Goal: Navigation & Orientation: Find specific page/section

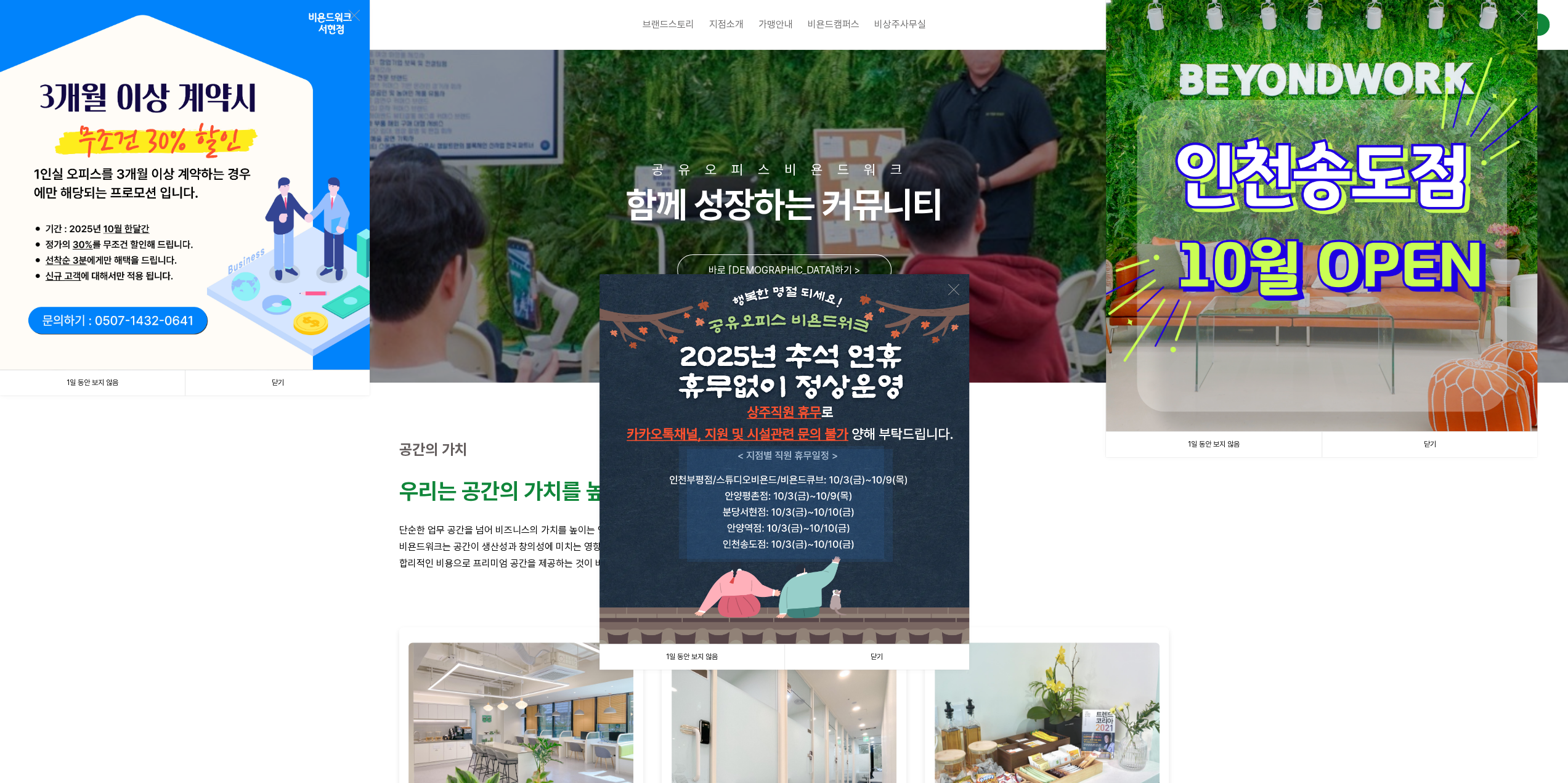
click at [285, 384] on link "닫기" at bounding box center [278, 382] width 185 height 25
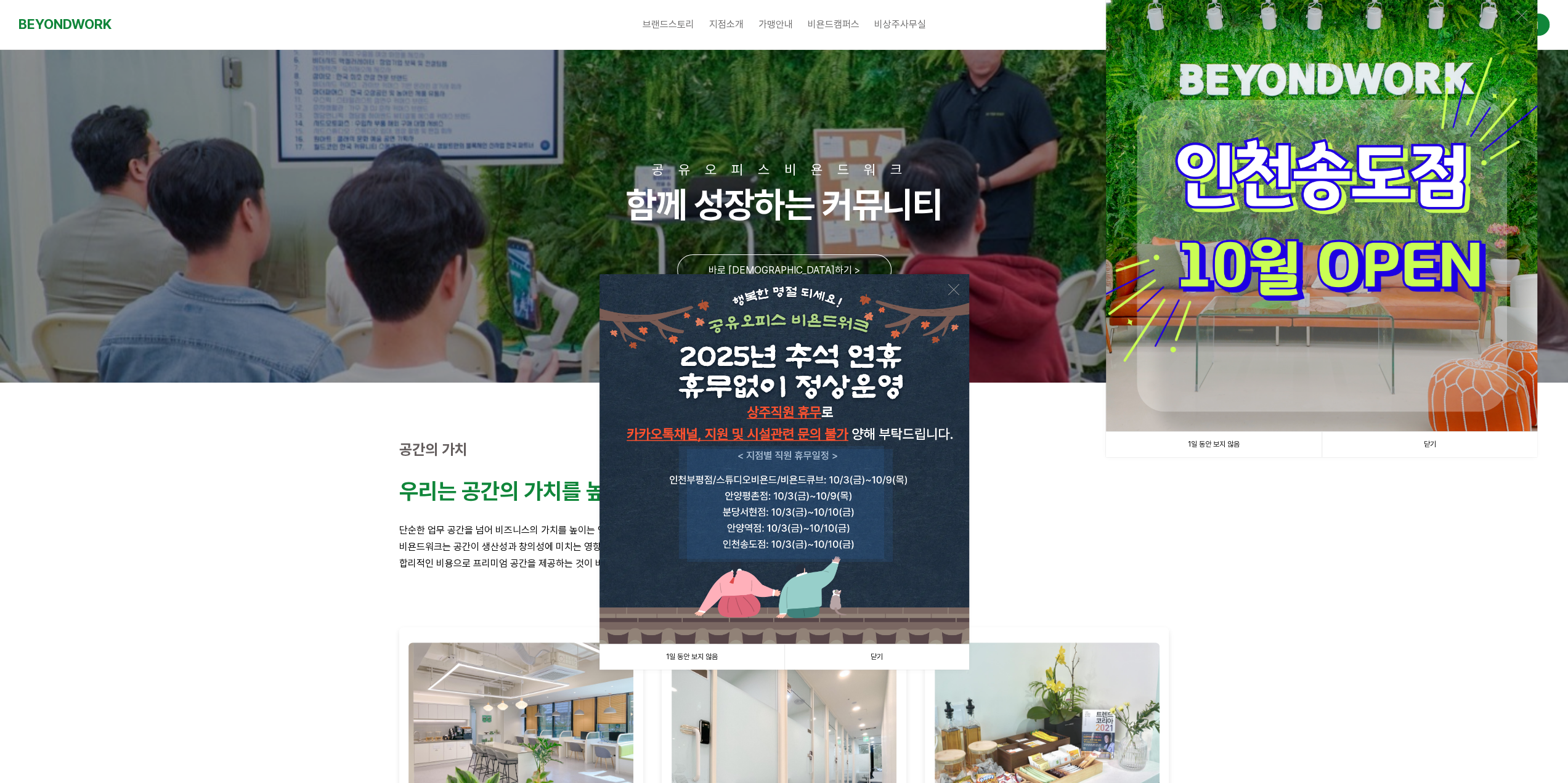
click at [880, 661] on link "닫기" at bounding box center [877, 657] width 185 height 25
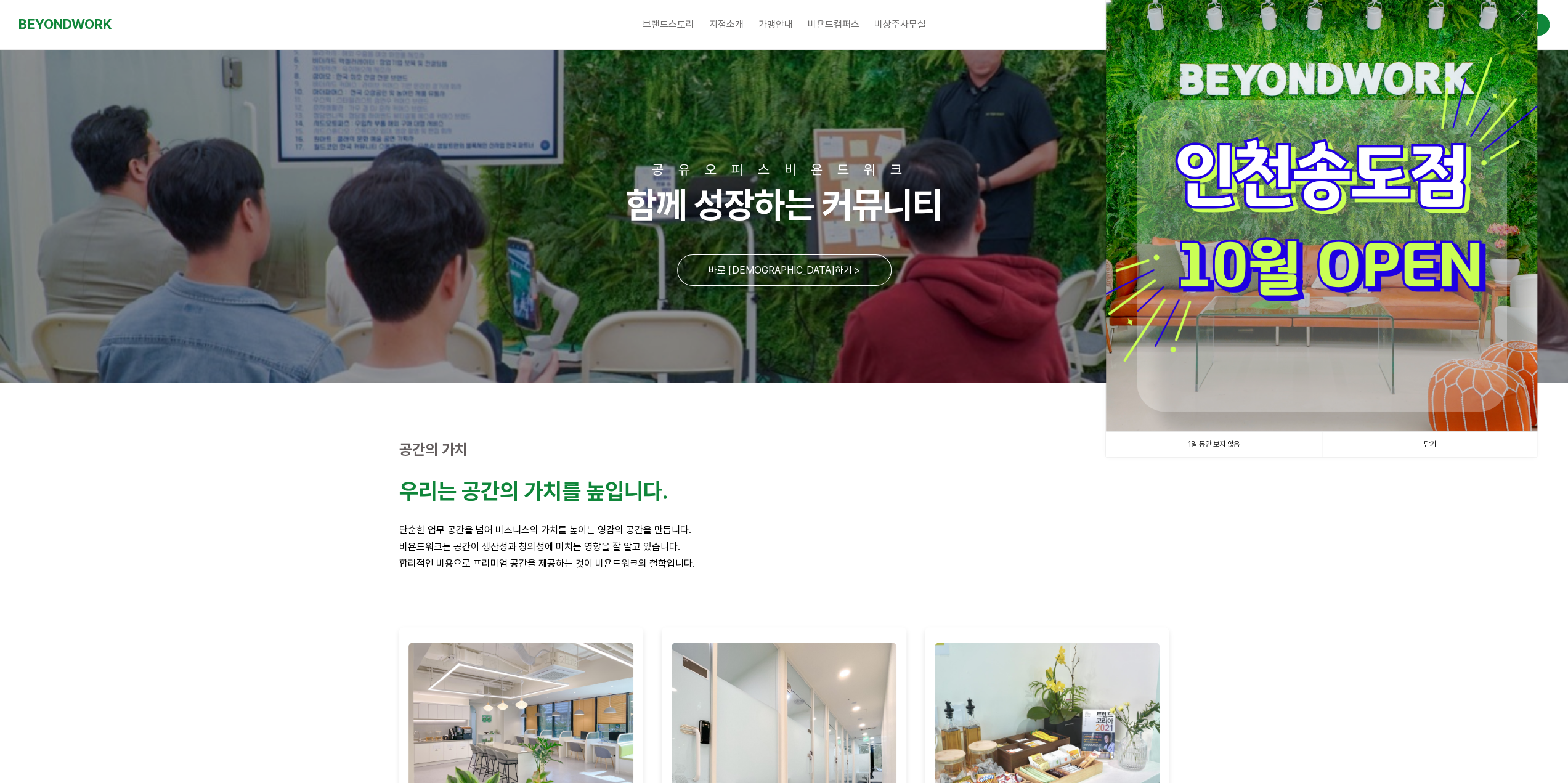
click at [1420, 444] on link "닫기" at bounding box center [1429, 444] width 215 height 25
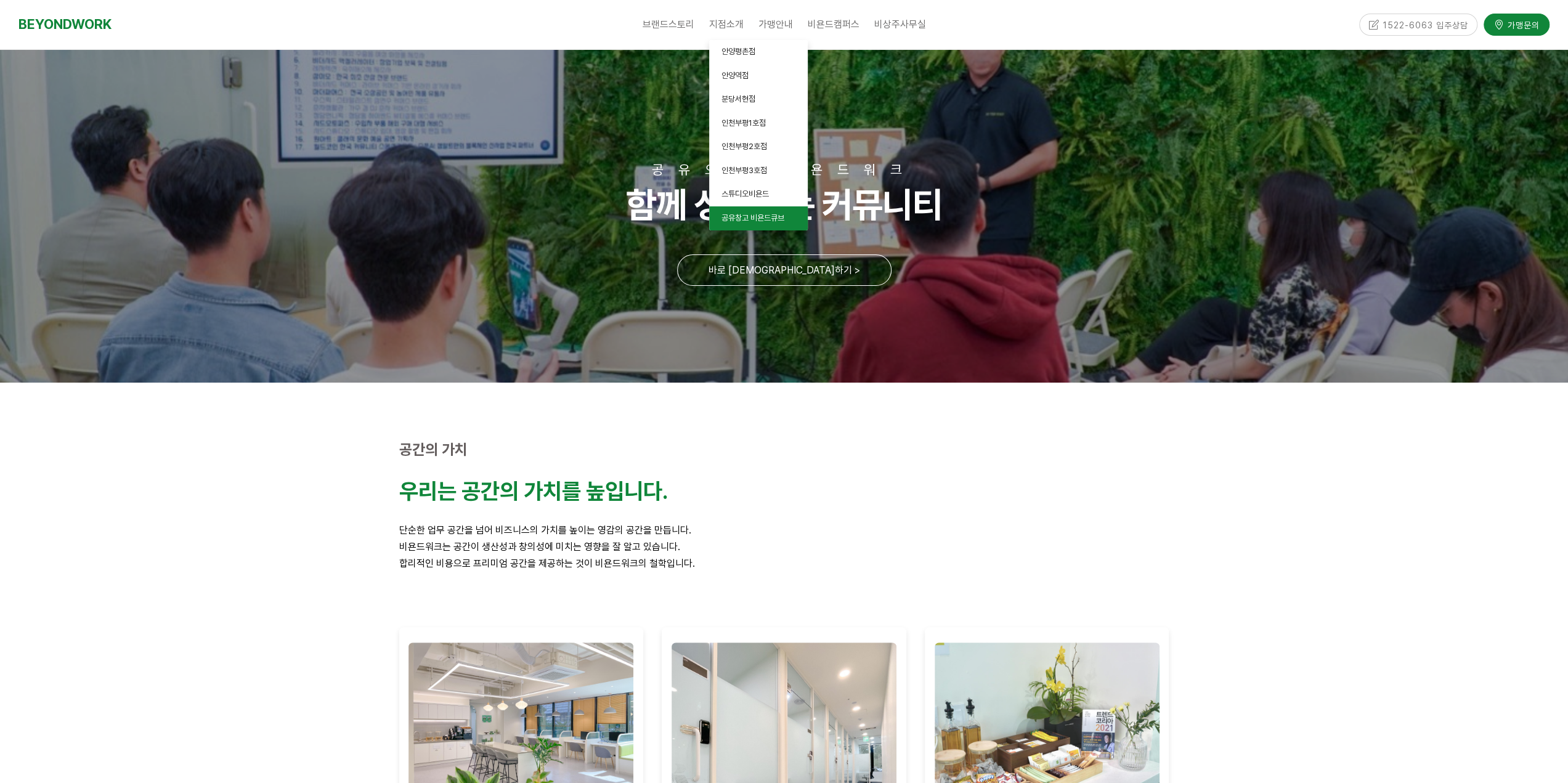
click at [740, 217] on span "공유창고 비욘드큐브" at bounding box center [752, 217] width 63 height 10
